Goal: Find contact information: Find contact information

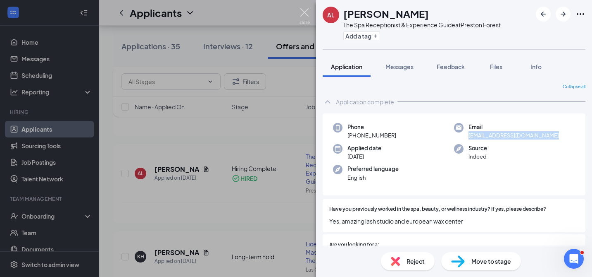
click at [305, 11] on img at bounding box center [305, 16] width 10 height 16
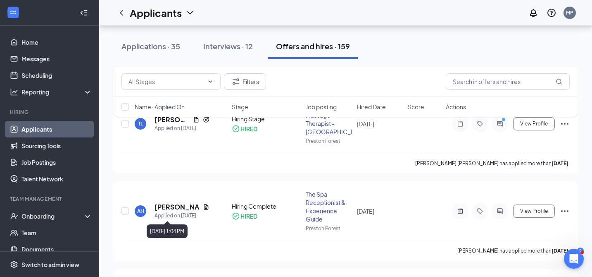
scroll to position [118, 0]
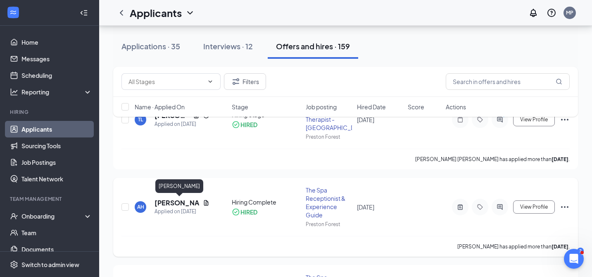
click at [164, 202] on h5 "[PERSON_NAME]" at bounding box center [177, 202] width 45 height 9
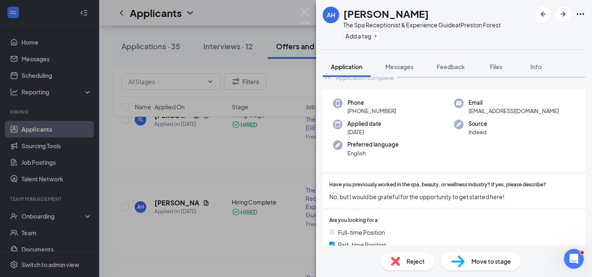
scroll to position [25, 0]
drag, startPoint x: 548, startPoint y: 111, endPoint x: 469, endPoint y: 111, distance: 78.9
click at [469, 111] on div "Email [EMAIL_ADDRESS][DOMAIN_NAME]" at bounding box center [514, 106] width 121 height 17
copy span "[EMAIL_ADDRESS][DOMAIN_NAME]"
drag, startPoint x: 401, startPoint y: 110, endPoint x: 357, endPoint y: 111, distance: 44.2
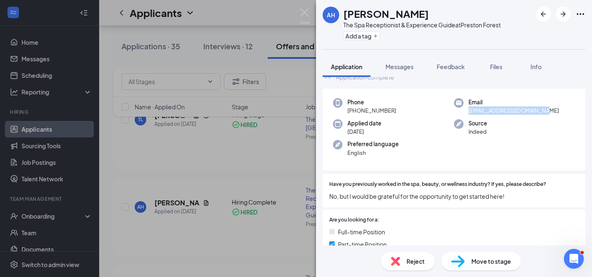
click at [357, 111] on div "Phone [PHONE_NUMBER]" at bounding box center [393, 106] width 121 height 17
copy span "469) 502-9773"
drag, startPoint x: 548, startPoint y: 112, endPoint x: 469, endPoint y: 112, distance: 79.4
click at [469, 112] on div "Email [EMAIL_ADDRESS][DOMAIN_NAME]" at bounding box center [514, 106] width 121 height 17
copy span "[EMAIL_ADDRESS][DOMAIN_NAME]"
